Goal: Information Seeking & Learning: Learn about a topic

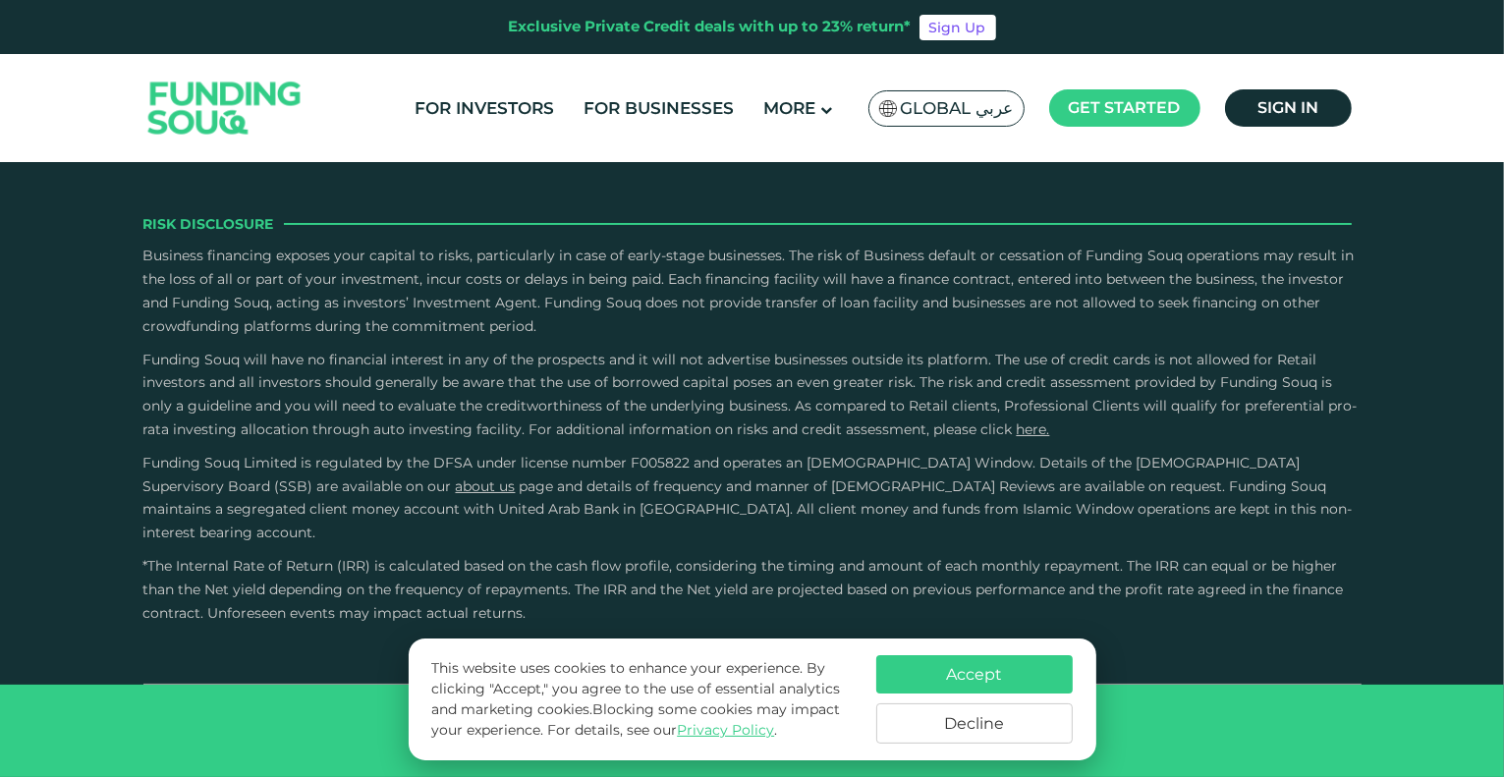
scroll to position [3832, 0]
type tc-range-slider "10000"
drag, startPoint x: 229, startPoint y: 345, endPoint x: 208, endPoint y: 352, distance: 21.7
type tc-range-slider "10000"
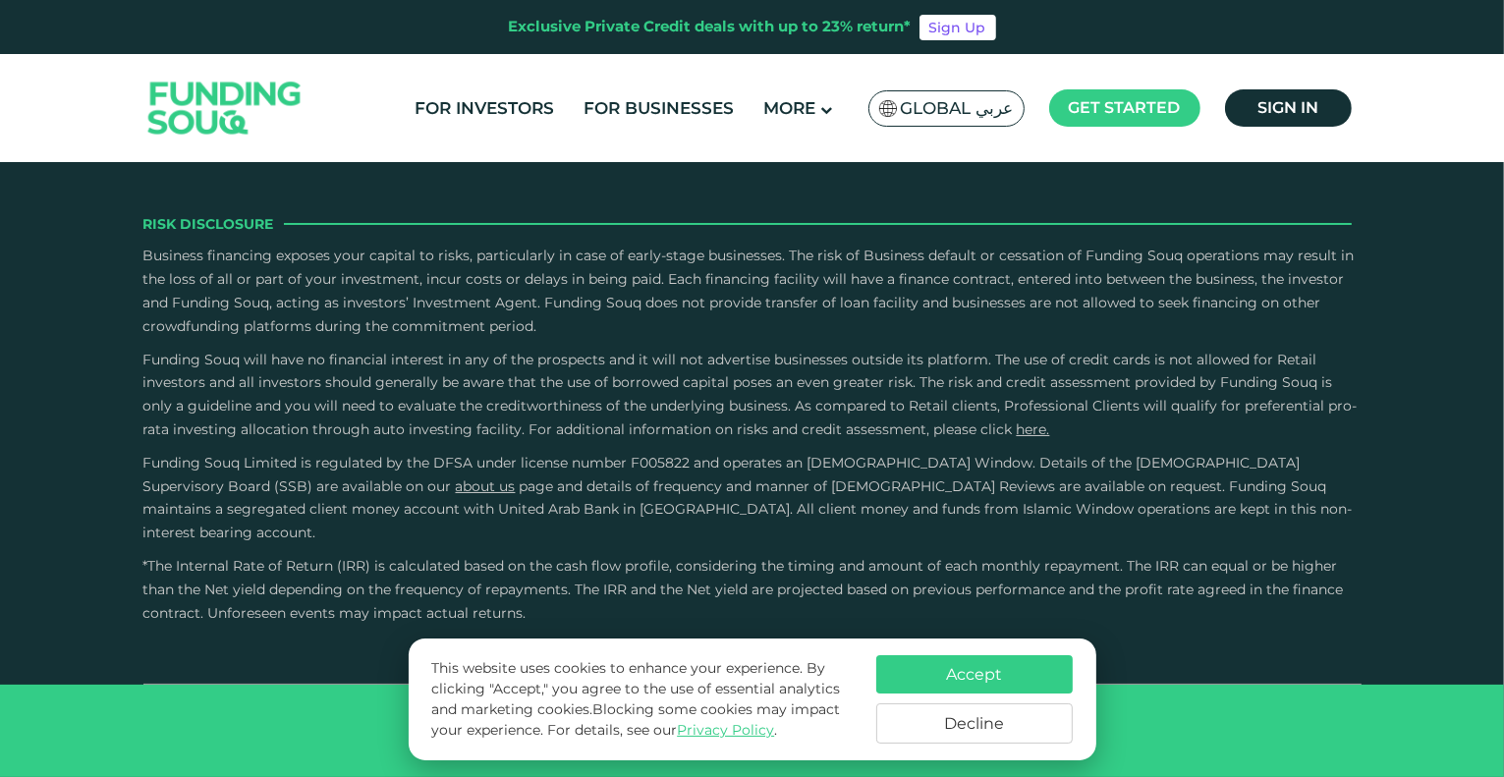
drag, startPoint x: 85, startPoint y: 427, endPoint x: 104, endPoint y: 345, distance: 84.6
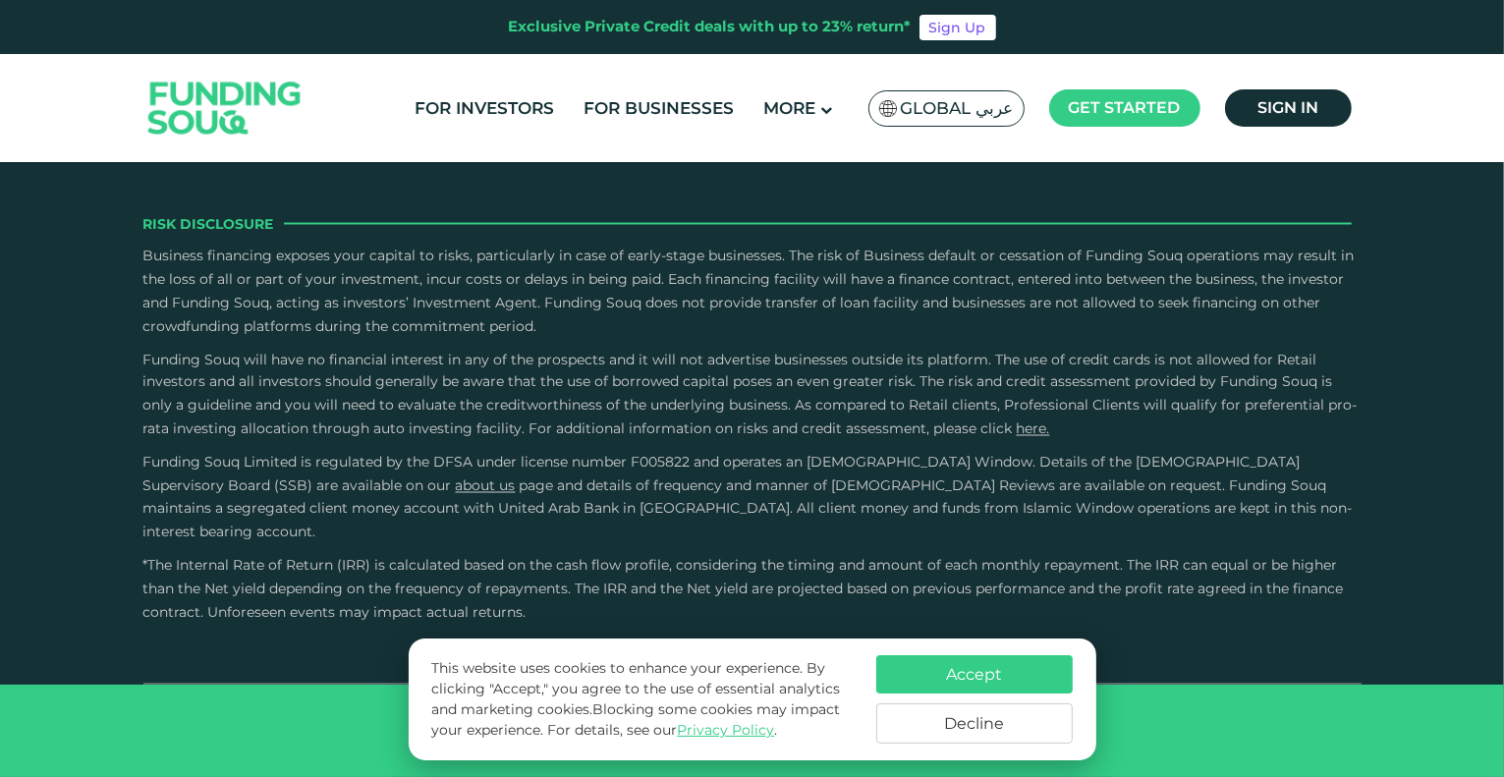
scroll to position [5796, 0]
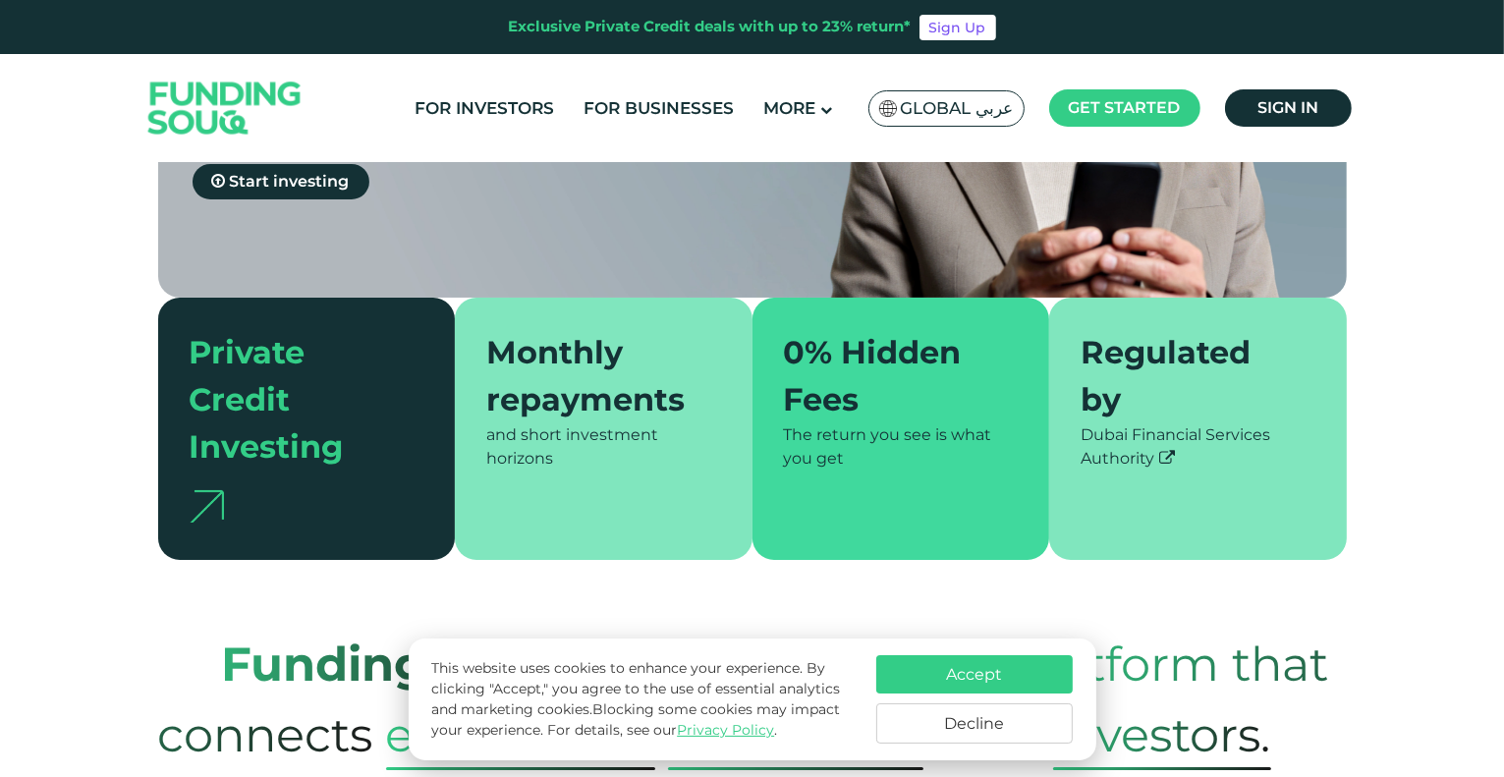
scroll to position [393, 0]
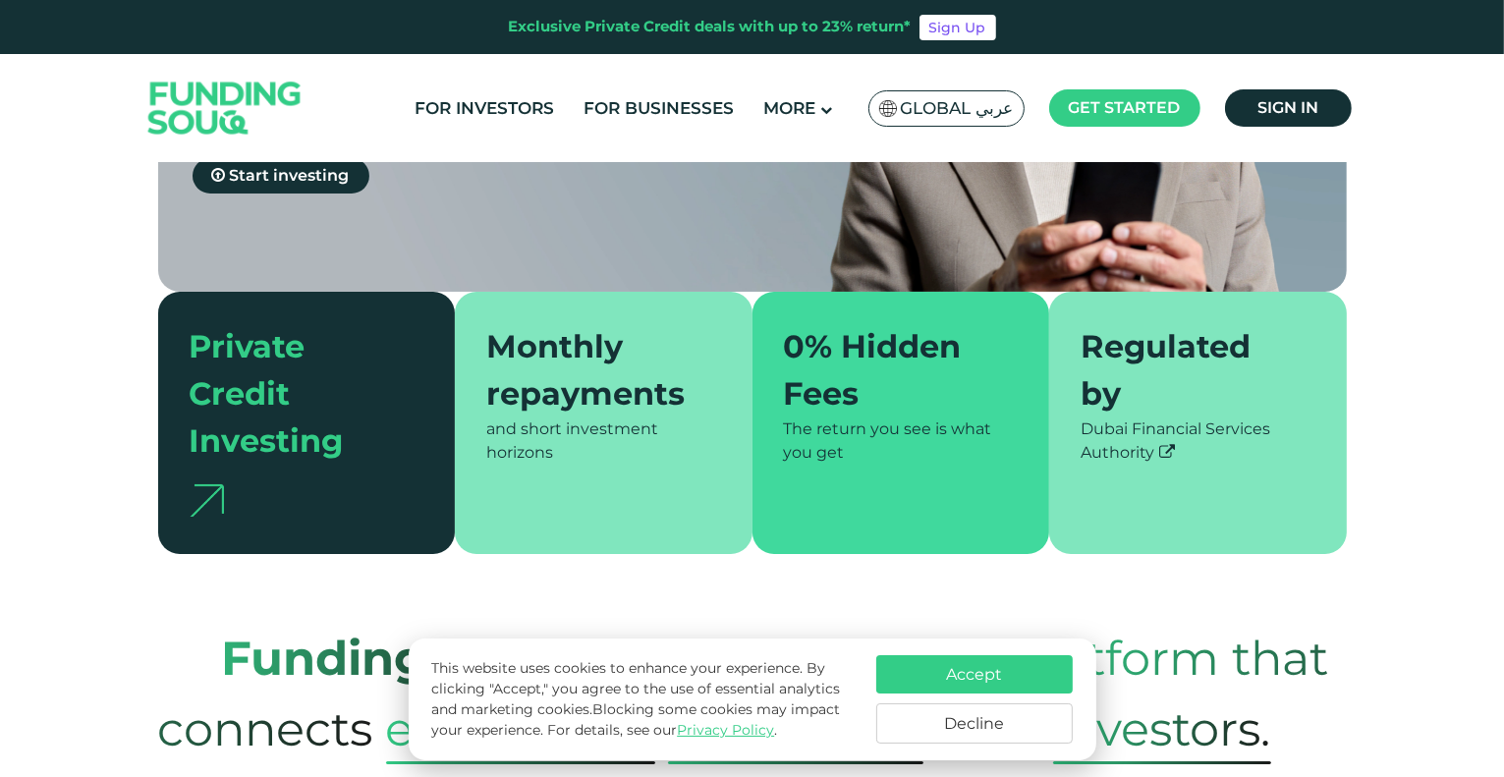
click at [647, 376] on div "Monthly repayments" at bounding box center [591, 370] width 211 height 94
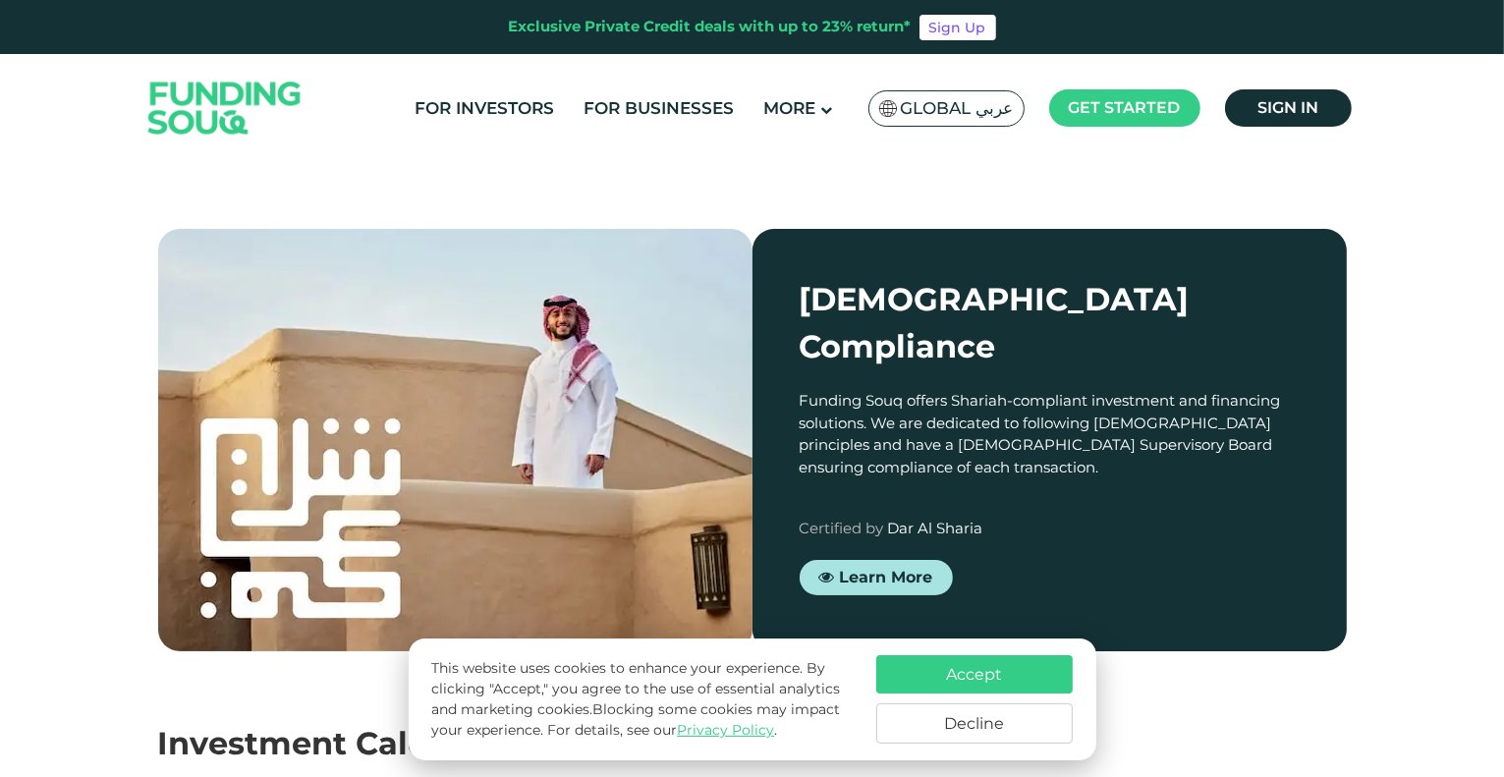
scroll to position [2751, 0]
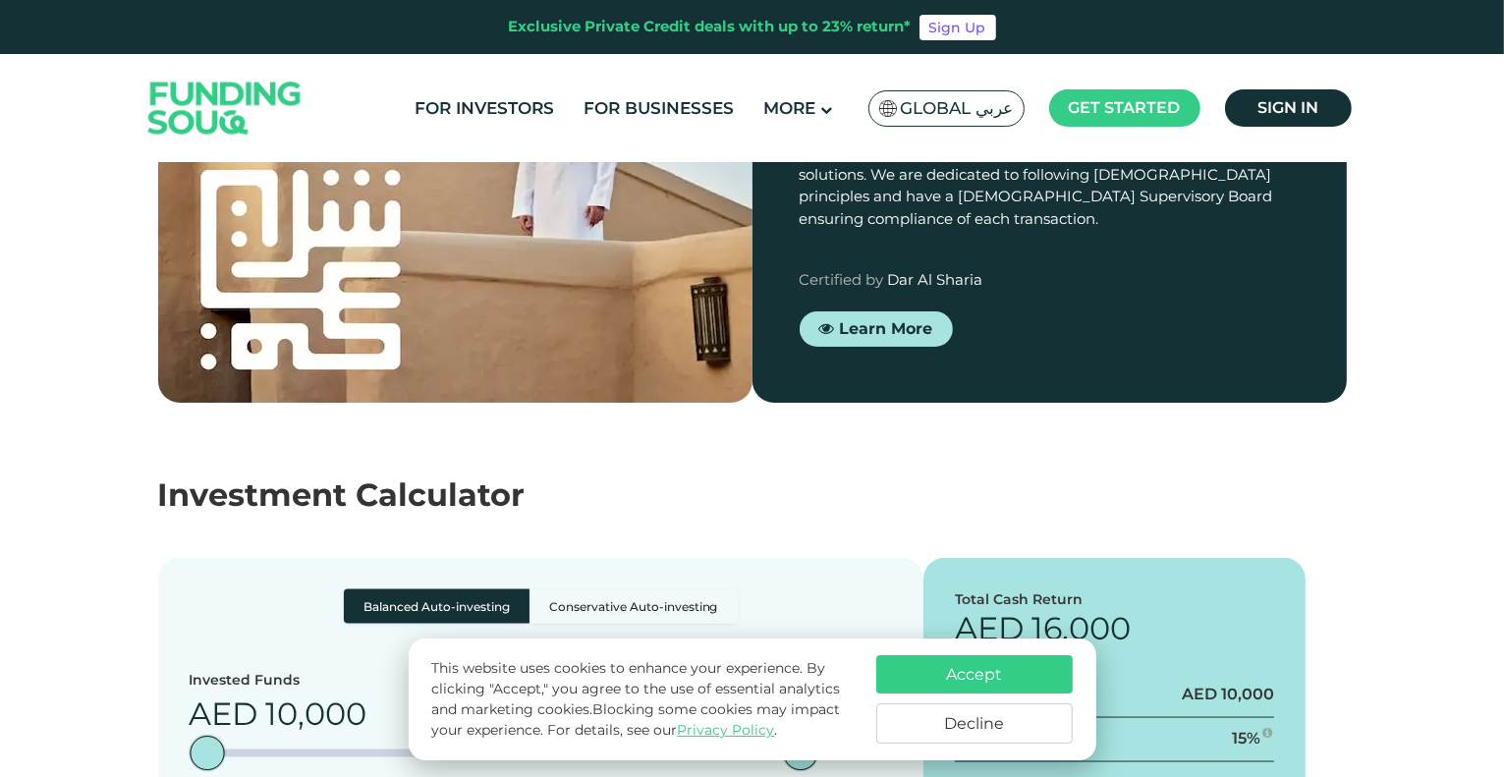
drag, startPoint x: 640, startPoint y: 238, endPoint x: 533, endPoint y: 240, distance: 106.1
click at [533, 39] on div "Private Credit" at bounding box center [585, 29] width 161 height 21
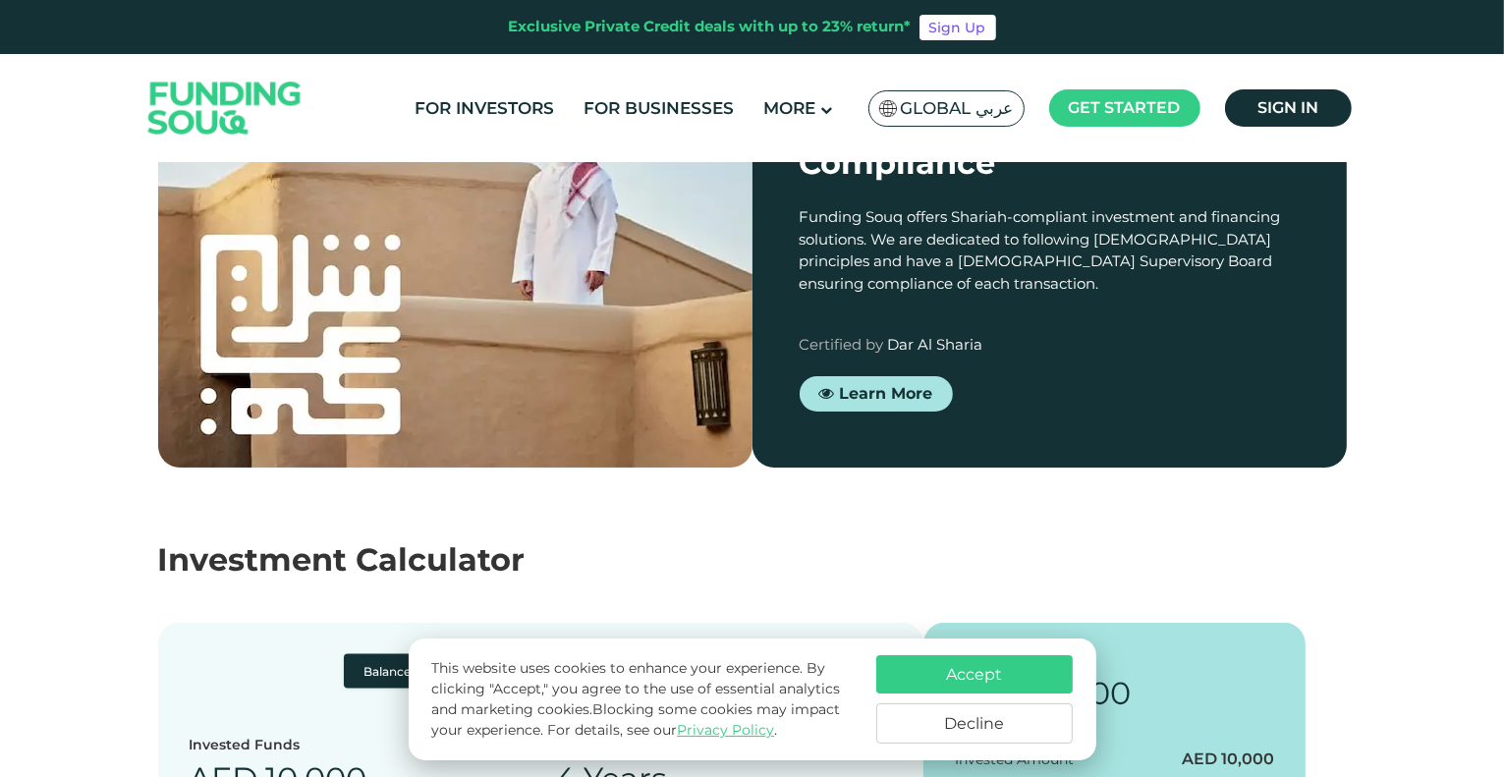
scroll to position [2653, 0]
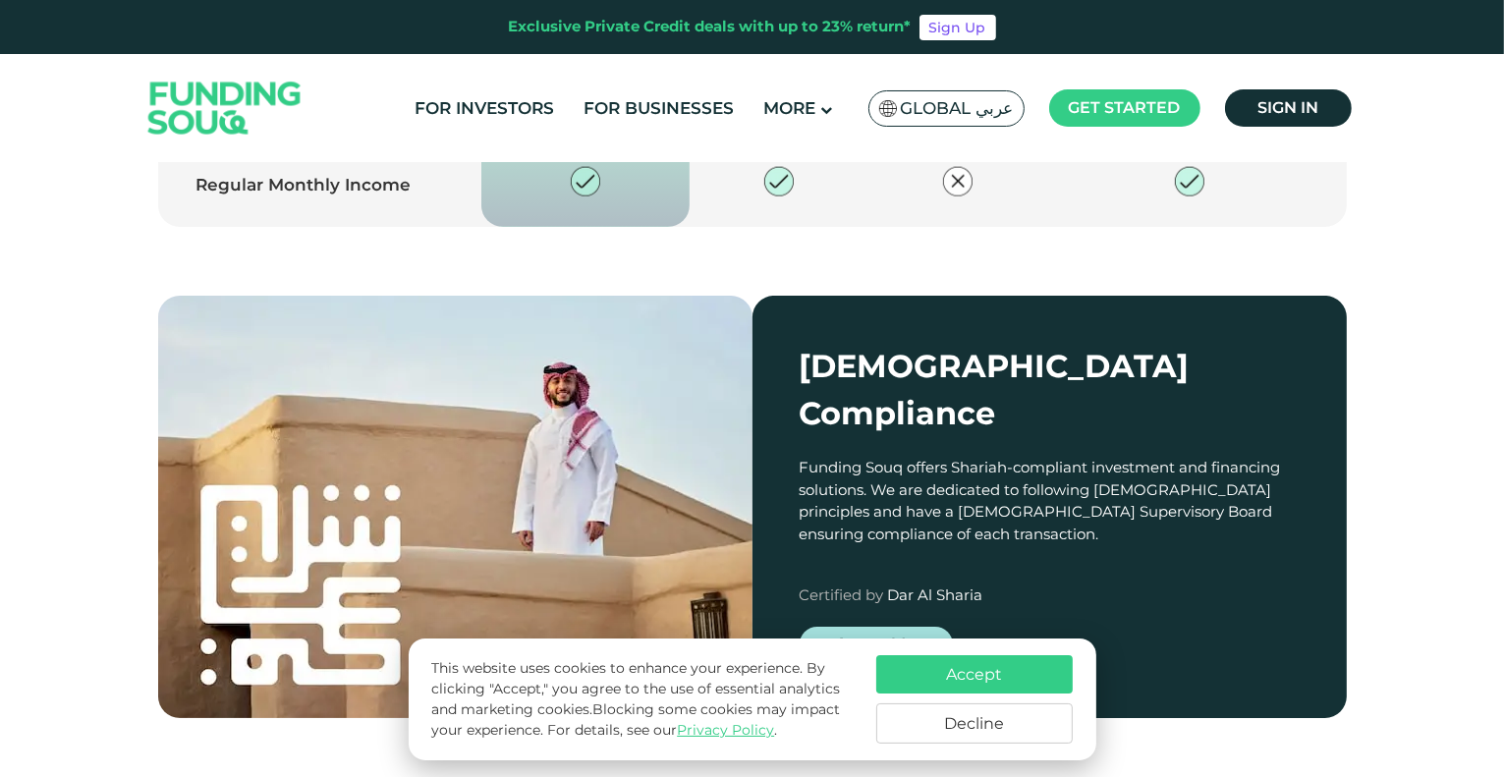
drag, startPoint x: 830, startPoint y: 314, endPoint x: 727, endPoint y: 315, distance: 103.2
drag, startPoint x: 812, startPoint y: 404, endPoint x: 749, endPoint y: 410, distance: 63.2
drag, startPoint x: 997, startPoint y: 411, endPoint x: 916, endPoint y: 412, distance: 81.5
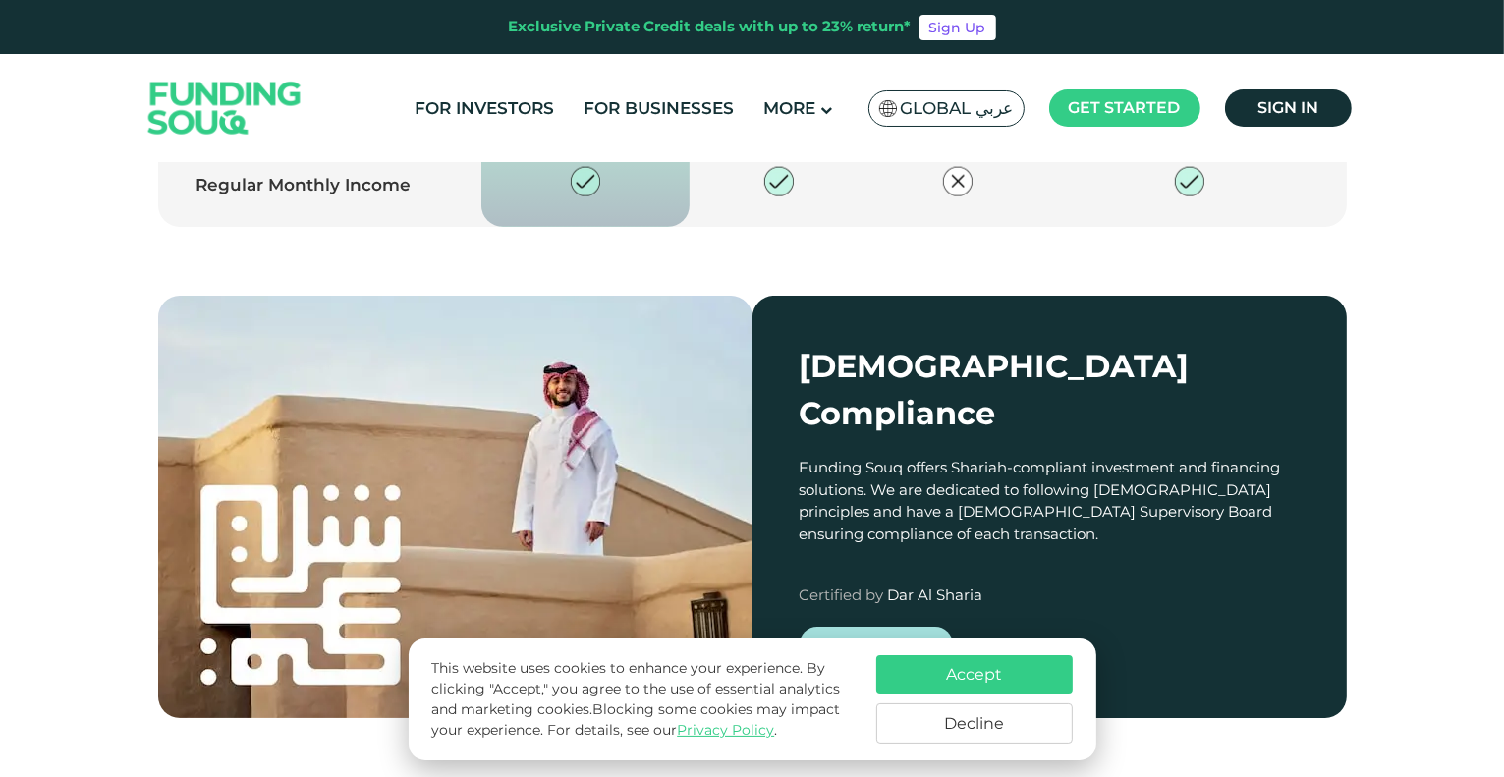
drag, startPoint x: 1319, startPoint y: 304, endPoint x: 1075, endPoint y: 313, distance: 244.8
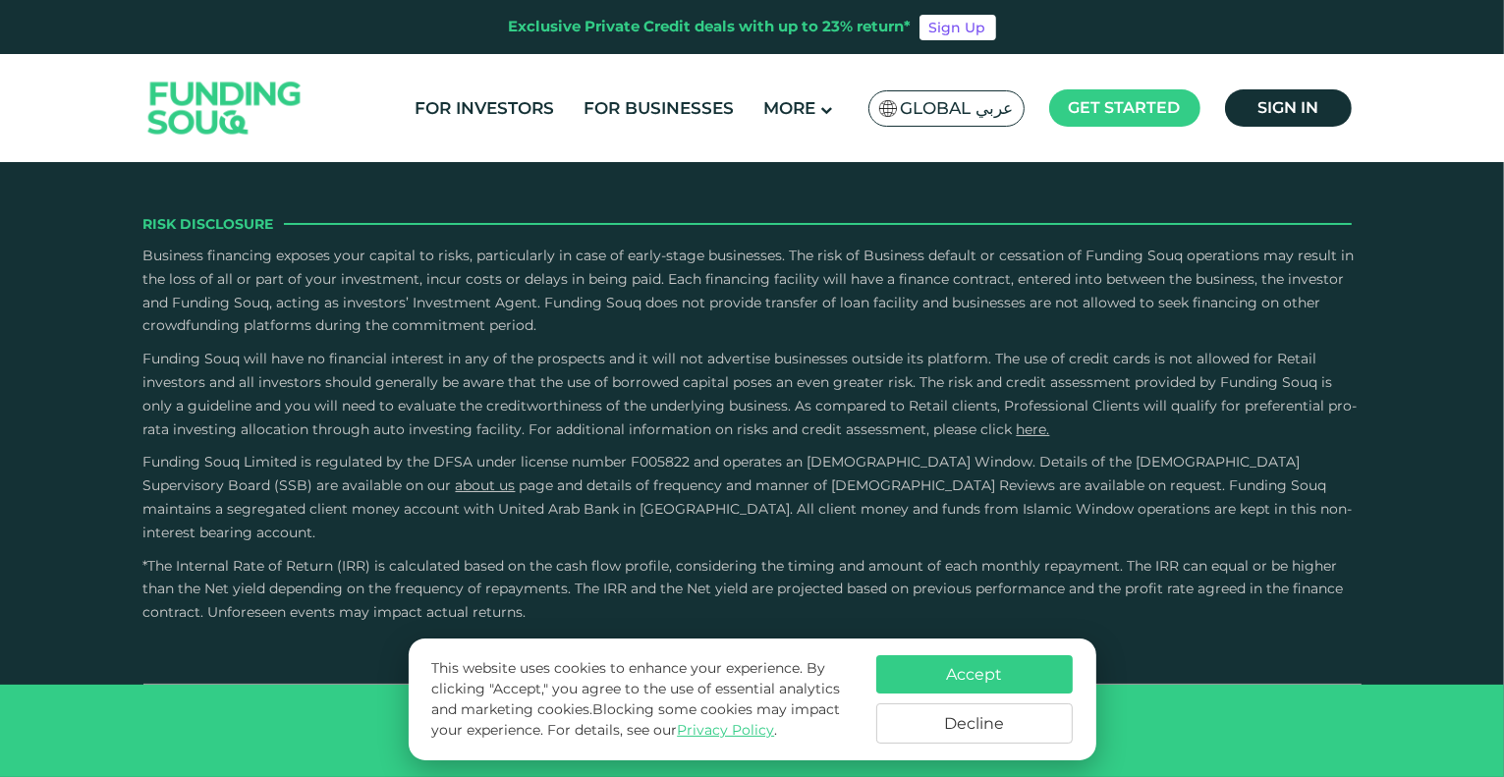
scroll to position [6386, 0]
drag, startPoint x: 1222, startPoint y: 390, endPoint x: 1088, endPoint y: 366, distance: 136.6
